Goal: Obtain resource: Download file/media

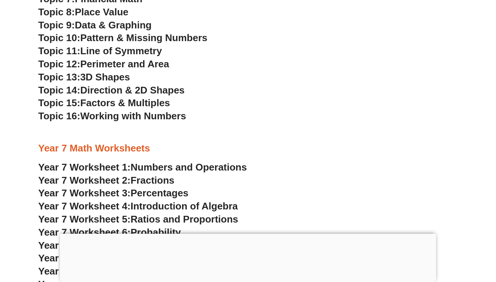
scroll to position [2175, 0]
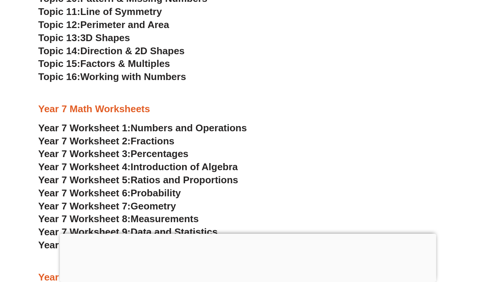
click at [134, 136] on span "Fractions" at bounding box center [153, 141] width 44 height 11
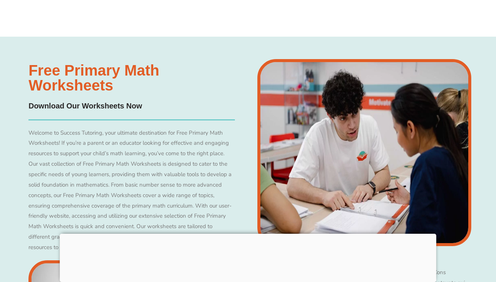
scroll to position [2116, 0]
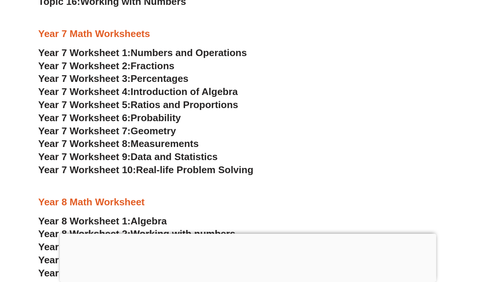
scroll to position [2247, 0]
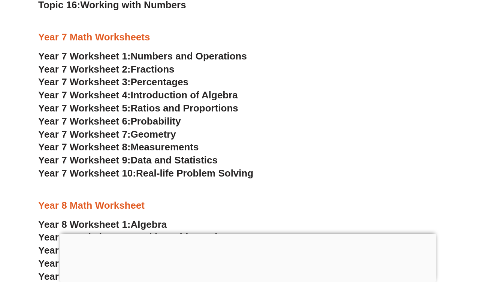
click at [167, 76] on span "Percentages" at bounding box center [160, 81] width 58 height 11
click at [169, 103] on span "Ratios and Proportions" at bounding box center [184, 108] width 107 height 11
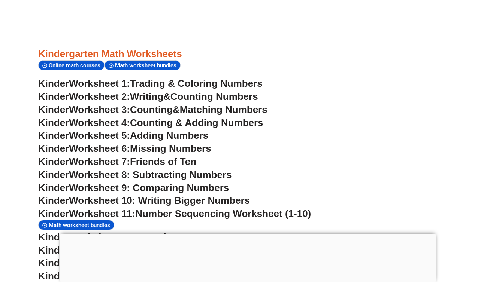
scroll to position [320, 0]
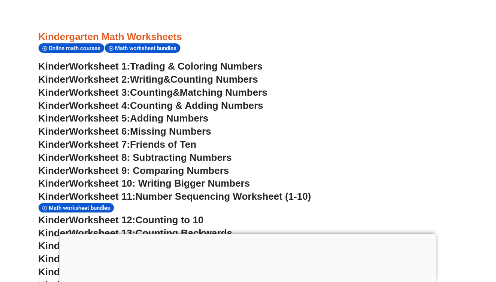
click at [173, 78] on link "Kinder Worksheet 2: Writing & Counting Numbers" at bounding box center [148, 79] width 220 height 11
click at [173, 88] on span "Counting" at bounding box center [151, 92] width 43 height 11
click at [167, 105] on span "Counting & Adding Numbers" at bounding box center [196, 105] width 133 height 11
click at [189, 116] on span "Adding Numbers" at bounding box center [169, 118] width 78 height 11
click at [184, 141] on span "Friends of Ten" at bounding box center [163, 144] width 66 height 11
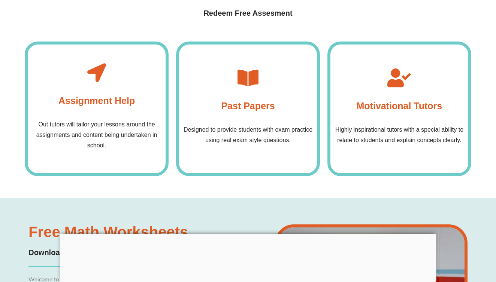
scroll to position [2936, 0]
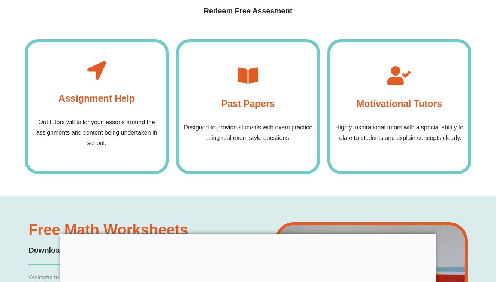
click at [243, 96] on h4 "Past Papers" at bounding box center [248, 103] width 54 height 15
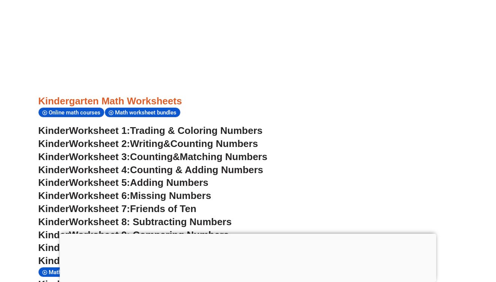
scroll to position [352, 0]
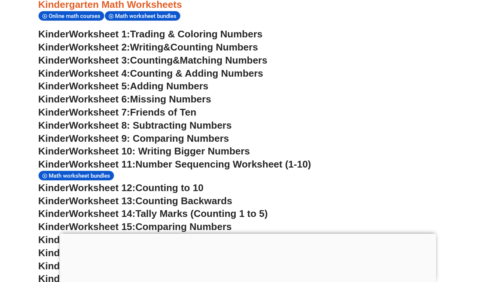
click at [167, 94] on span "Missing Numbers" at bounding box center [170, 99] width 81 height 11
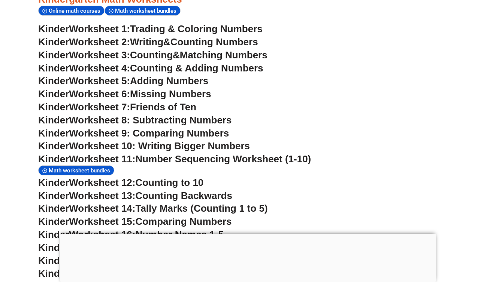
scroll to position [358, 0]
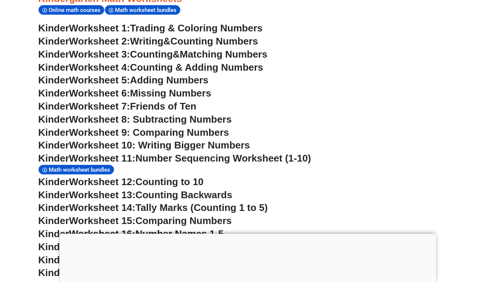
click at [189, 115] on span "Worksheet 8: Subtracting Numbers" at bounding box center [150, 119] width 163 height 11
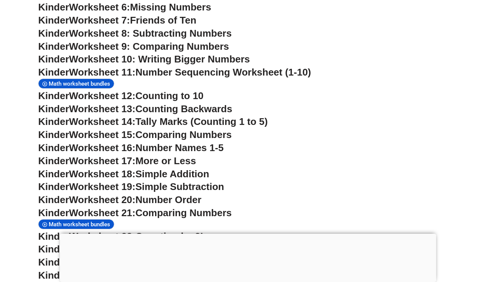
scroll to position [461, 0]
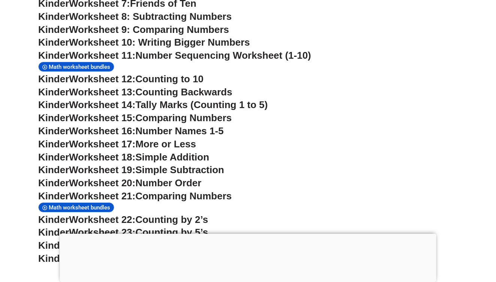
click at [191, 87] on span "Counting Backwards" at bounding box center [183, 92] width 97 height 11
click at [152, 99] on span "Tally Marks (Counting 1 to 5)" at bounding box center [201, 104] width 132 height 11
click at [115, 90] on span "Worksheet 13:" at bounding box center [102, 92] width 66 height 11
click at [163, 100] on span "Tally Marks (Counting 1 to 5)" at bounding box center [201, 104] width 132 height 11
click at [103, 99] on span "Worksheet 14:" at bounding box center [102, 104] width 66 height 11
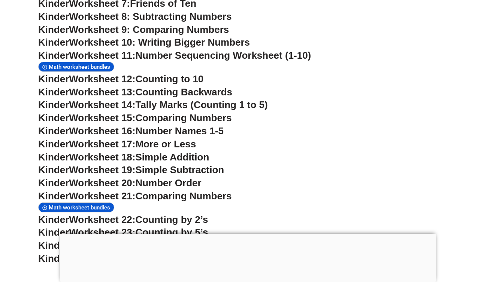
click at [107, 64] on span "Math worksheet bundles" at bounding box center [81, 67] width 64 height 7
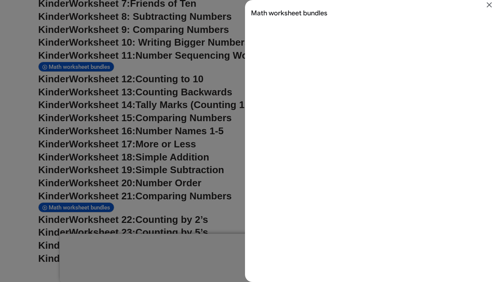
scroll to position [0, 0]
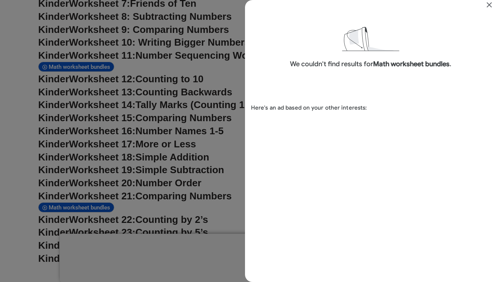
click at [239, 72] on div "Search results for Math worksheet bundles" at bounding box center [248, 141] width 496 height 282
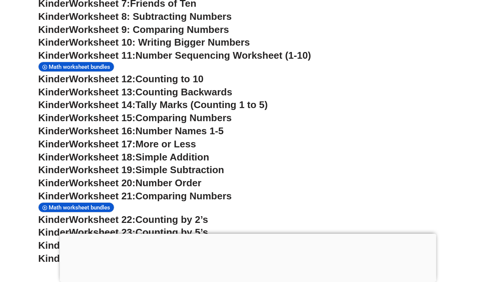
scroll to position [461, 0]
click at [149, 103] on span "Tally Marks (Counting 1 to 5)" at bounding box center [201, 104] width 132 height 11
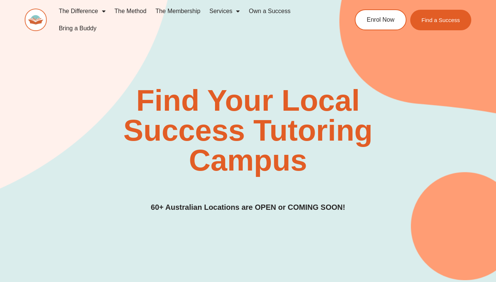
click at [174, 12] on link "The Membership" at bounding box center [178, 11] width 54 height 17
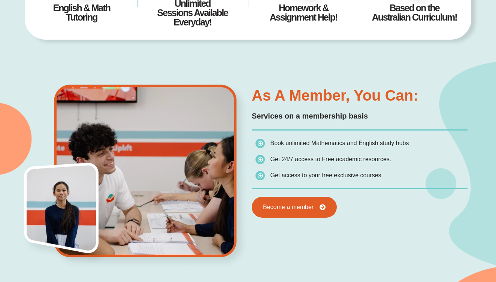
scroll to position [330, 0]
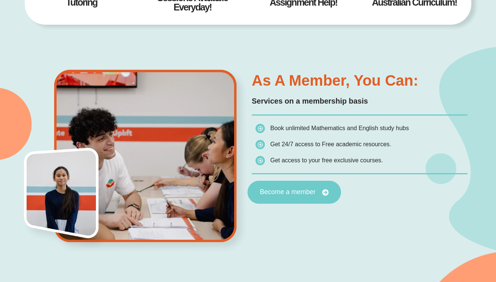
click at [279, 186] on link "Become a member" at bounding box center [295, 192] width 94 height 23
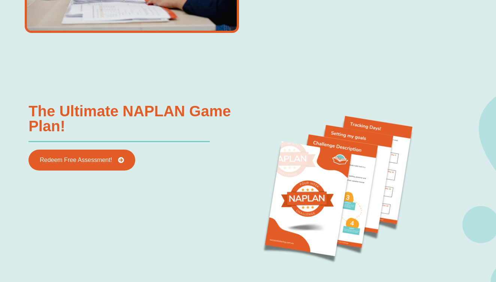
scroll to position [693, 0]
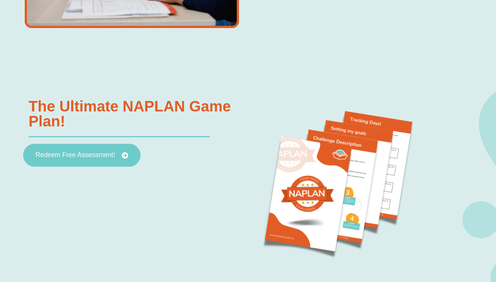
click at [121, 151] on link "Redeem Free Assessment!" at bounding box center [81, 155] width 117 height 23
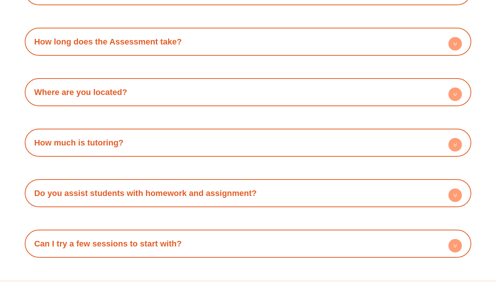
scroll to position [2153, 0]
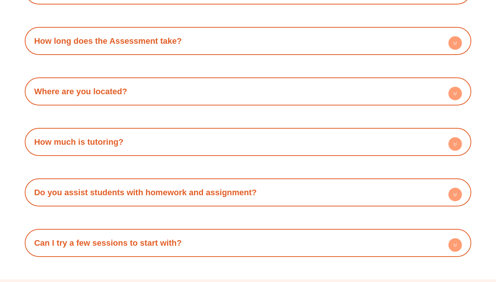
click at [430, 38] on div "How long does the Assessment take?" at bounding box center [247, 41] width 439 height 21
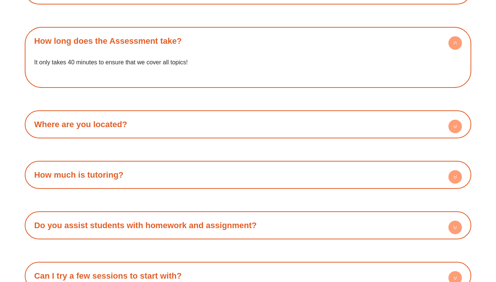
scroll to position [2084, 0]
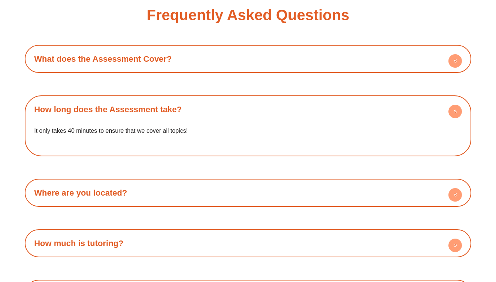
click at [401, 56] on h4 "What does the Assessment Cover?" at bounding box center [247, 59] width 439 height 21
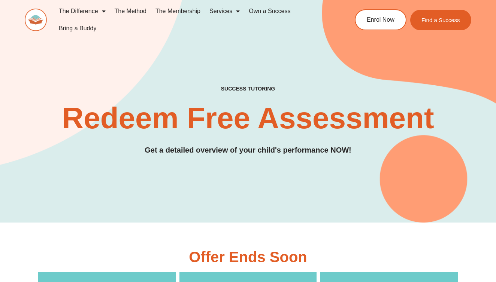
scroll to position [0, 0]
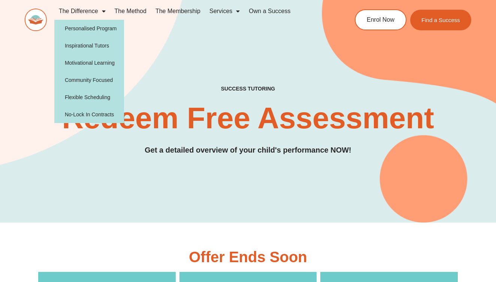
click at [38, 21] on img at bounding box center [36, 20] width 22 height 22
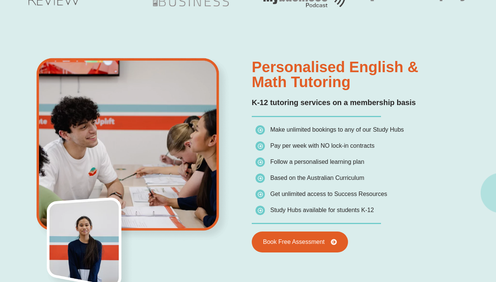
scroll to position [460, 0]
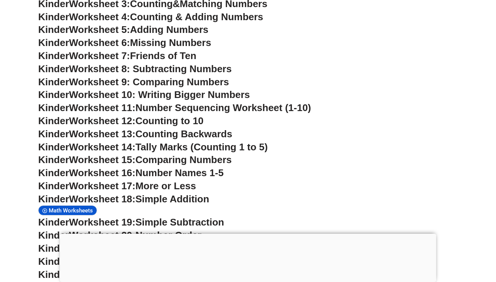
scroll to position [382, 0]
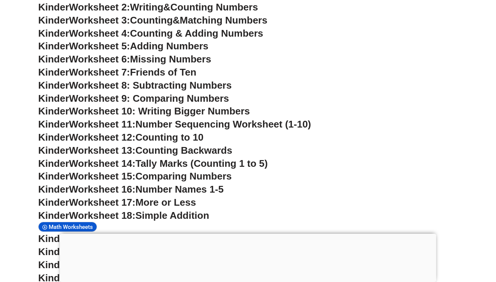
click at [160, 108] on span "Worksheet 10: Writing Bigger Numbers" at bounding box center [159, 111] width 181 height 11
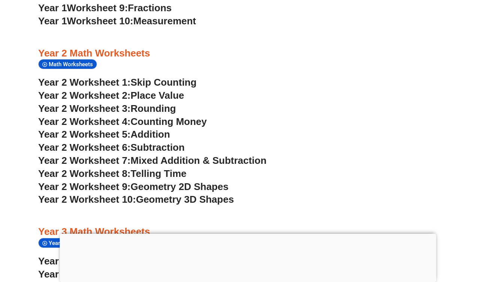
scroll to position [874, 0]
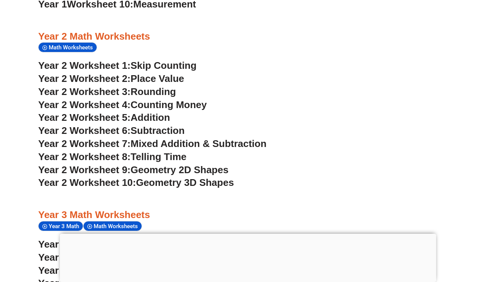
click at [159, 112] on span "Addition" at bounding box center [150, 117] width 39 height 11
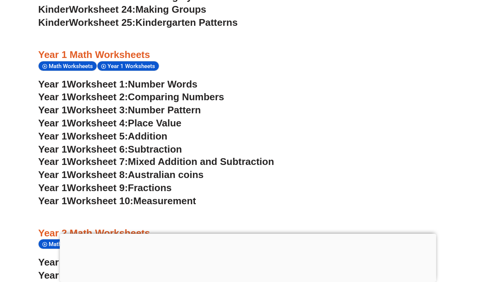
scroll to position [640, 0]
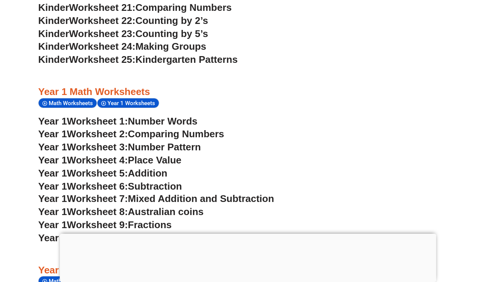
click at [161, 168] on span "Addition" at bounding box center [147, 173] width 39 height 11
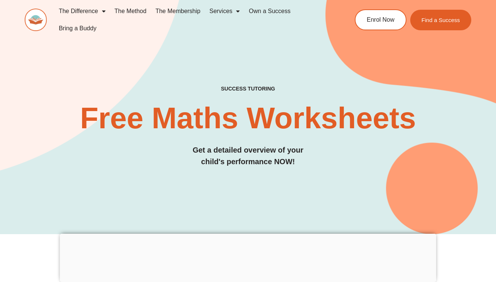
scroll to position [0, 0]
